Goal: Task Accomplishment & Management: Manage account settings

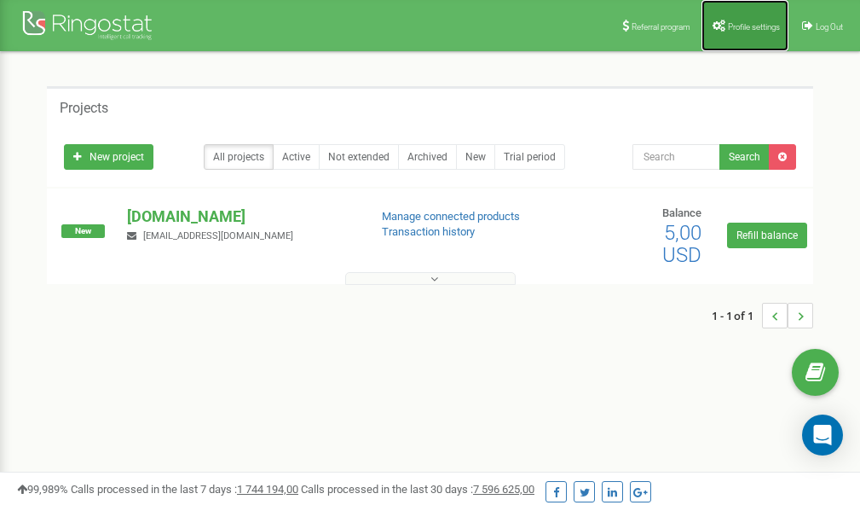
click at [723, 21] on link "Profile settings" at bounding box center [744, 25] width 87 height 51
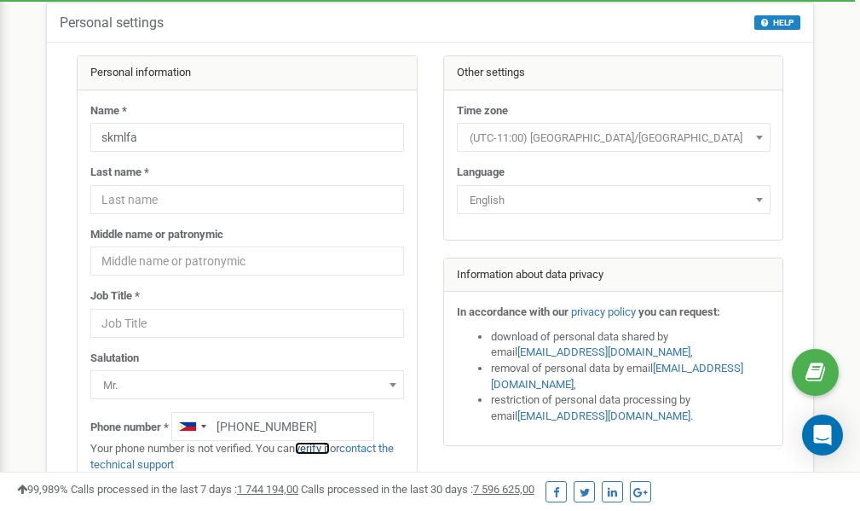
click at [326, 447] on link "verify it" at bounding box center [312, 447] width 35 height 13
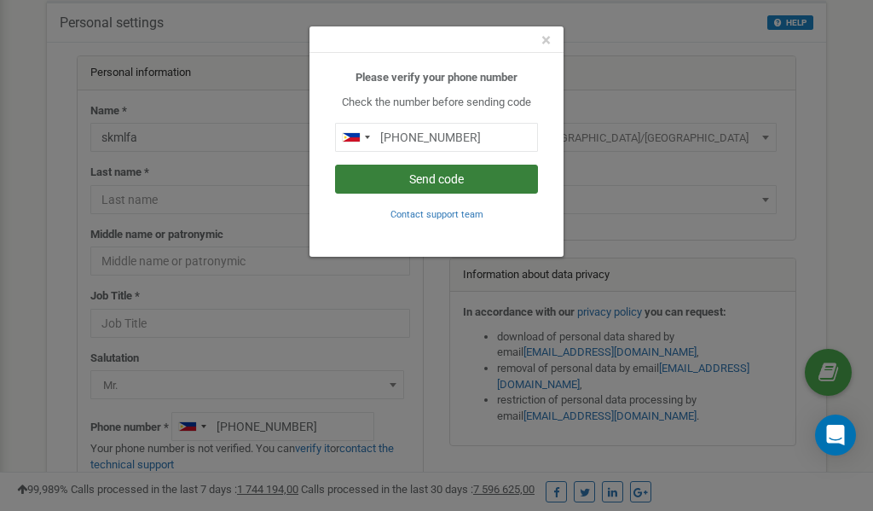
click at [427, 175] on button "Send code" at bounding box center [436, 178] width 203 height 29
